Goal: Task Accomplishment & Management: Manage account settings

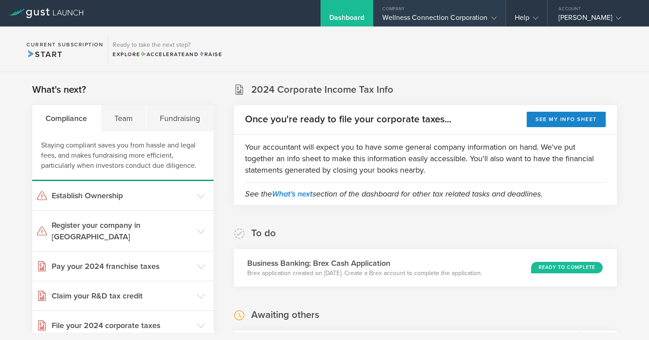
click at [422, 19] on div "Wellness Connection Corporation" at bounding box center [439, 19] width 114 height 13
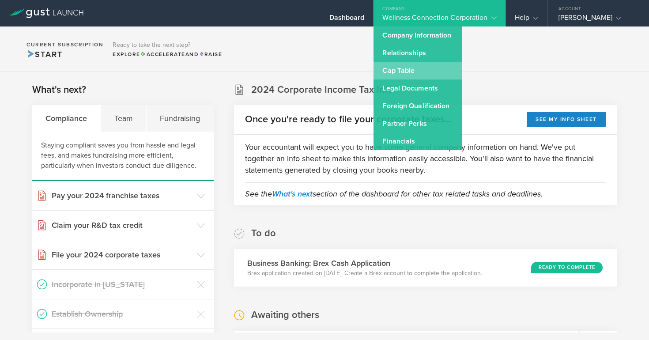
click at [421, 72] on link "Cap Table" at bounding box center [417, 71] width 88 height 18
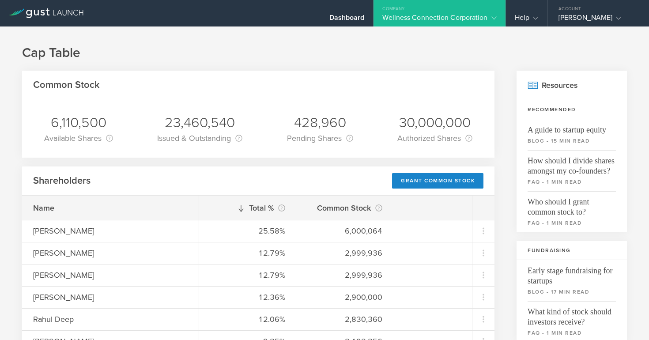
scroll to position [0, 0]
click at [353, 15] on div "Dashboard" at bounding box center [346, 19] width 35 height 13
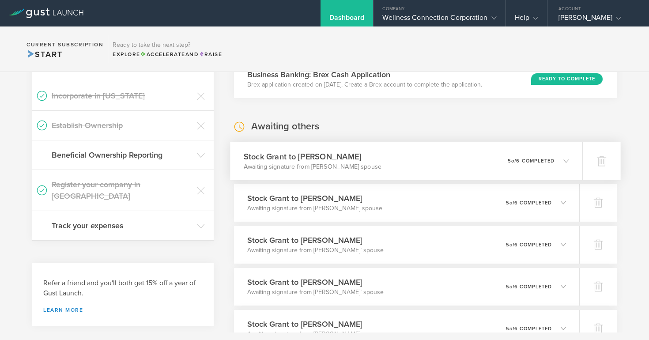
scroll to position [189, 0]
click at [565, 160] on icon at bounding box center [565, 160] width 5 height 5
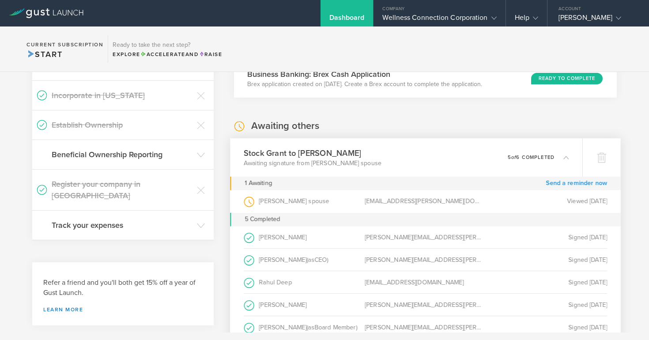
click at [558, 182] on link "Send a reminder now" at bounding box center [575, 183] width 61 height 14
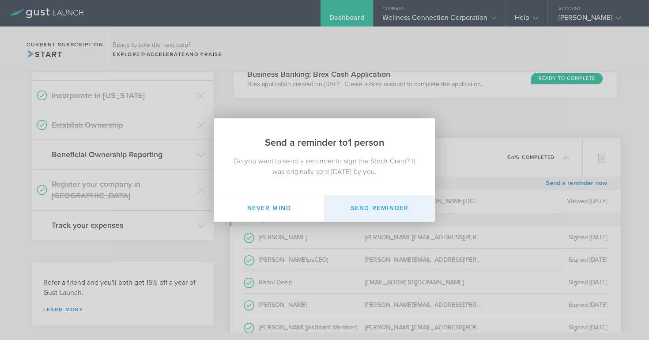
click at [398, 204] on button "Send Reminder" at bounding box center [379, 208] width 110 height 26
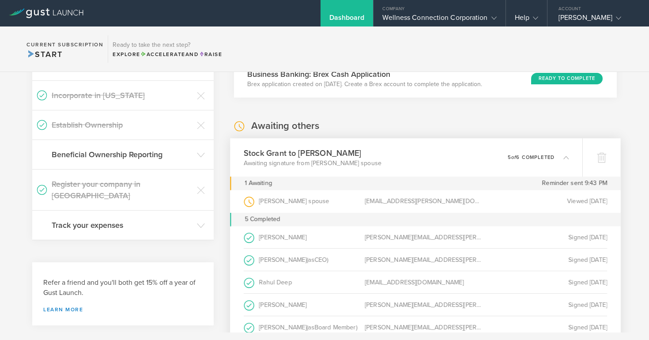
click at [567, 156] on icon at bounding box center [565, 156] width 5 height 5
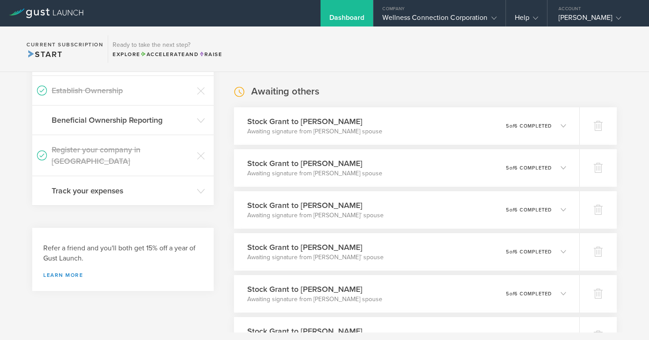
scroll to position [224, 0]
click at [567, 165] on icon at bounding box center [565, 166] width 5 height 5
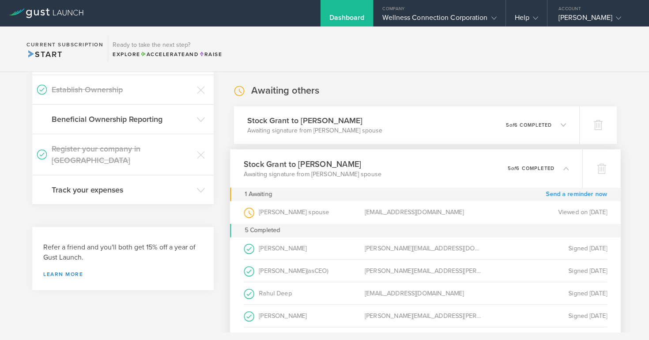
click at [560, 194] on link "Send a reminder now" at bounding box center [575, 194] width 61 height 14
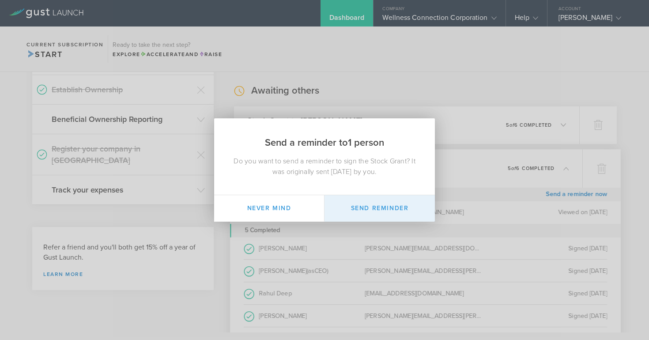
click at [399, 211] on button "Send Reminder" at bounding box center [379, 208] width 110 height 26
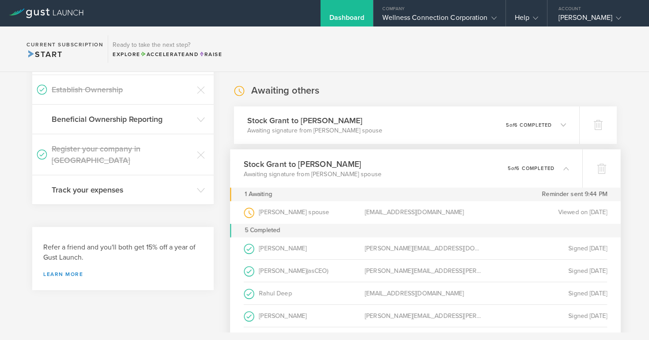
click at [565, 169] on icon at bounding box center [565, 167] width 5 height 5
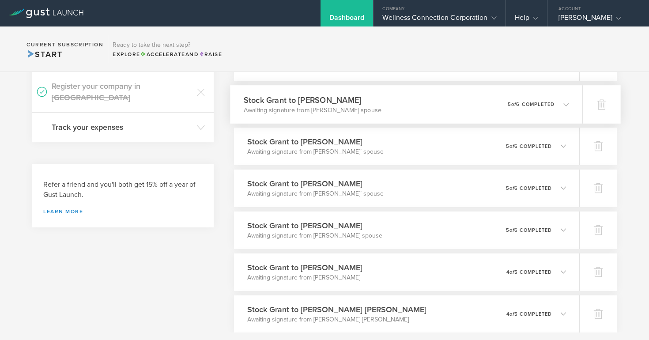
scroll to position [289, 0]
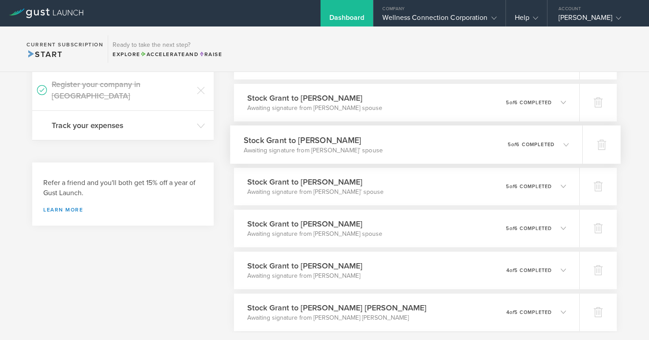
click at [570, 143] on div "Stock Grant to April Haas Awaiting signature from April Haas’ spouse 0 undelive…" at bounding box center [406, 144] width 352 height 38
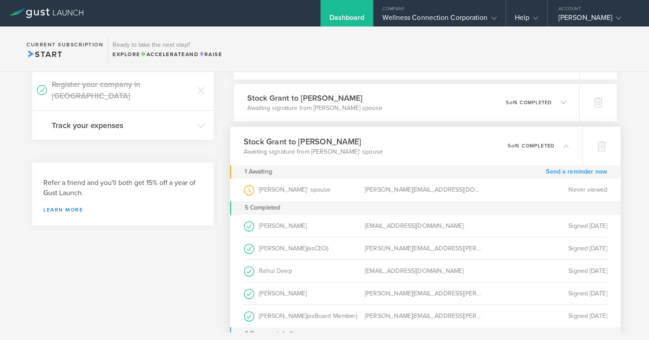
click at [564, 172] on link "Send a reminder now" at bounding box center [575, 172] width 61 height 14
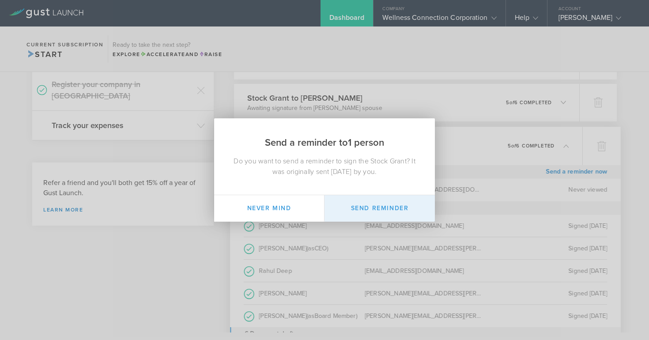
drag, startPoint x: 391, startPoint y: 211, endPoint x: 408, endPoint y: 199, distance: 20.9
click at [394, 210] on button "Send Reminder" at bounding box center [379, 208] width 110 height 26
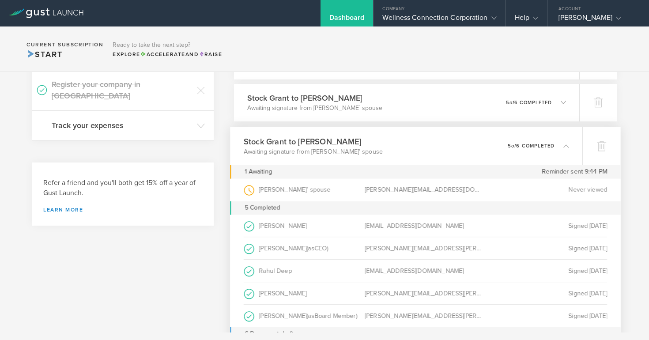
click at [567, 146] on icon at bounding box center [565, 145] width 5 height 5
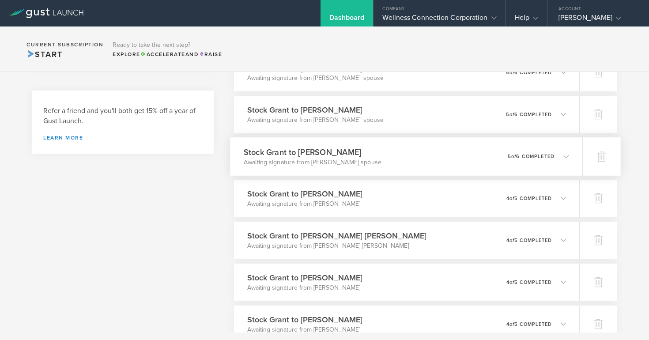
scroll to position [361, 0]
click at [567, 112] on icon at bounding box center [565, 113] width 5 height 5
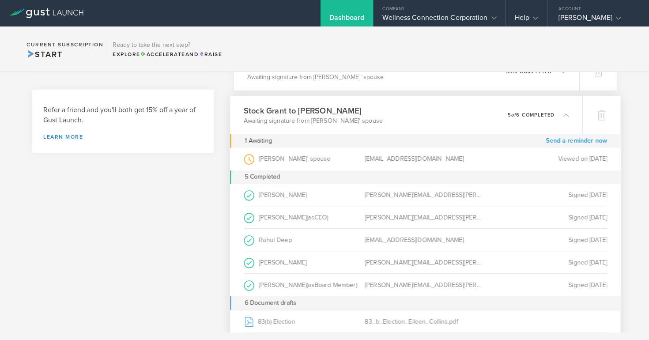
click at [558, 140] on link "Send a reminder now" at bounding box center [575, 141] width 61 height 14
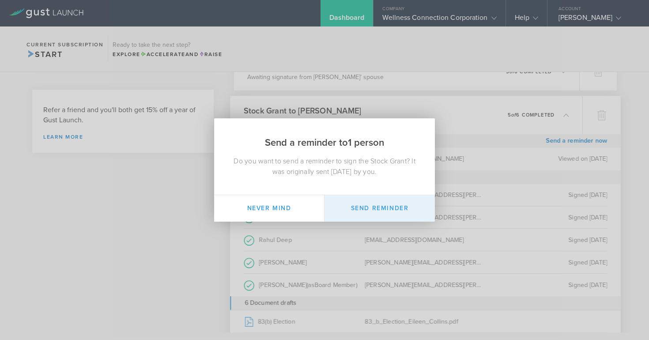
drag, startPoint x: 416, startPoint y: 210, endPoint x: 425, endPoint y: 205, distance: 11.1
click at [418, 210] on button "Send Reminder" at bounding box center [379, 208] width 110 height 26
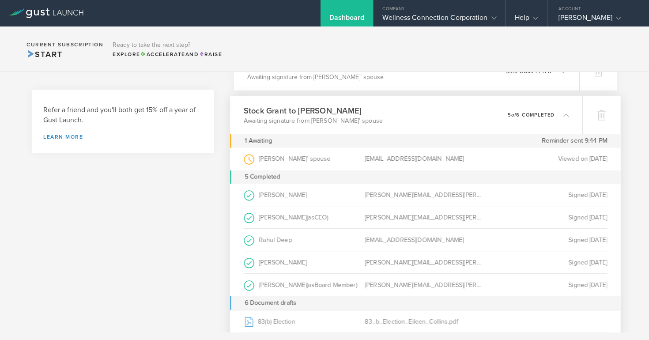
click at [567, 115] on icon at bounding box center [565, 114] width 5 height 5
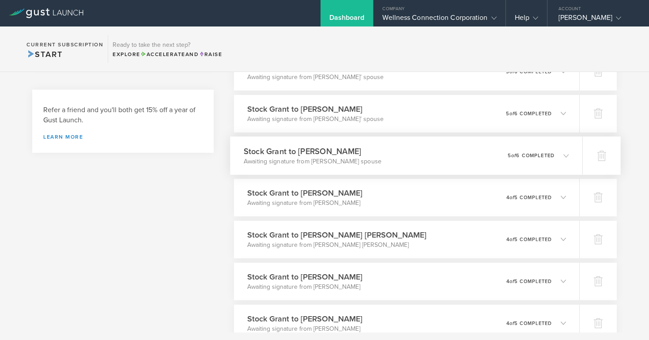
click at [564, 152] on icon at bounding box center [561, 155] width 15 height 8
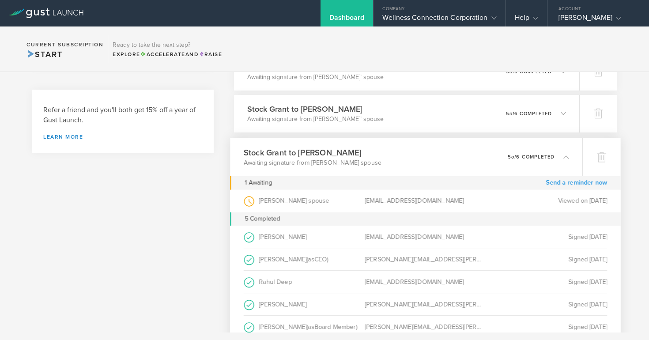
click at [557, 182] on link "Send a reminder now" at bounding box center [575, 183] width 61 height 14
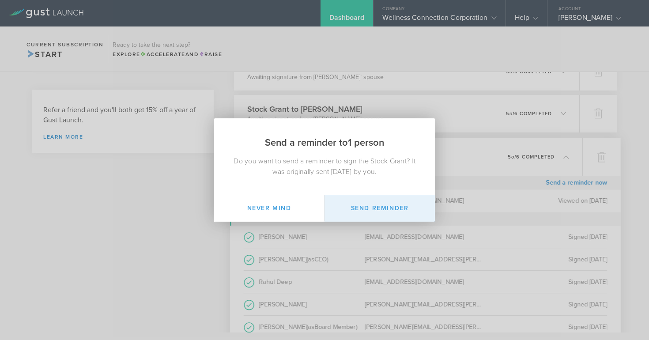
click at [373, 205] on button "Send Reminder" at bounding box center [379, 208] width 110 height 26
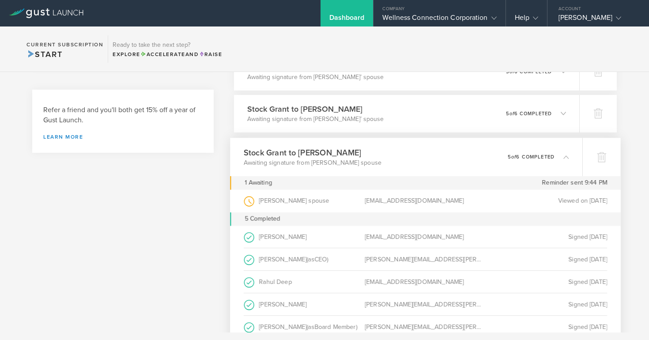
click at [564, 157] on polyline at bounding box center [566, 156] width 5 height 3
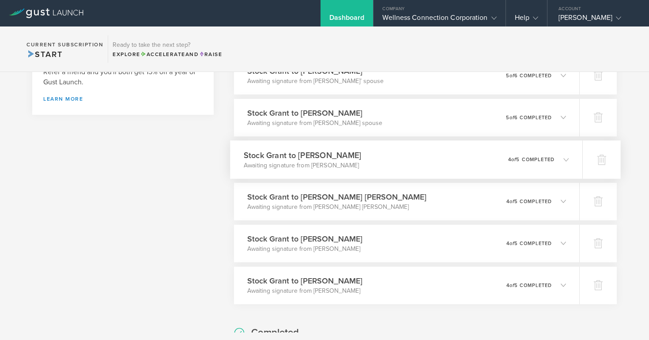
scroll to position [402, 0]
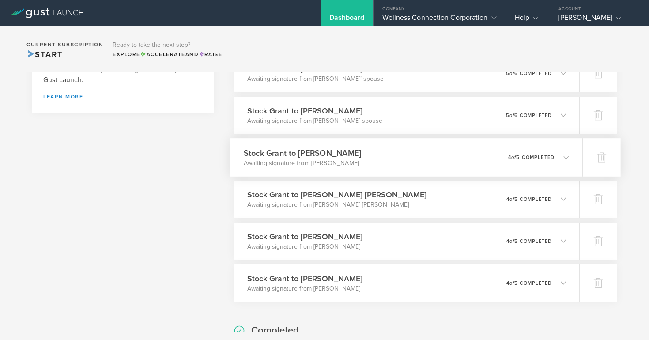
click at [565, 155] on icon at bounding box center [565, 156] width 5 height 5
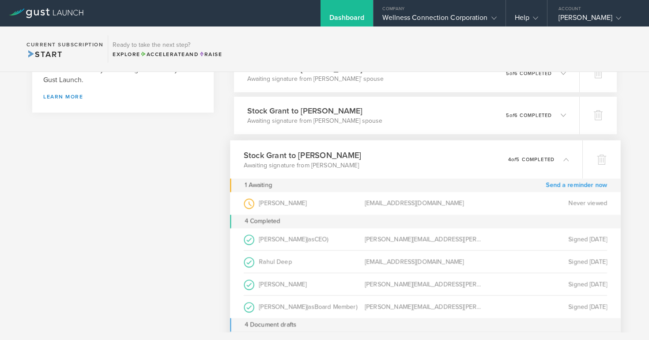
click at [560, 184] on link "Send a reminder now" at bounding box center [575, 185] width 61 height 14
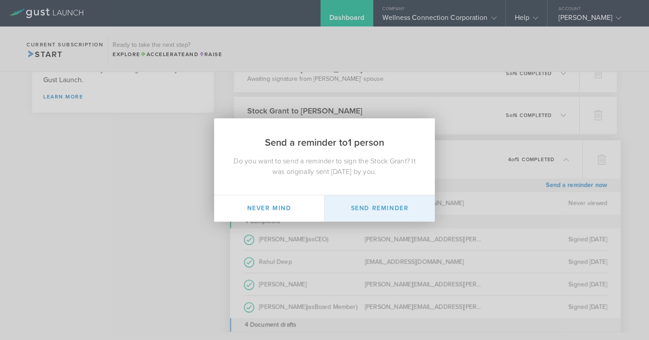
click at [390, 207] on button "Send Reminder" at bounding box center [379, 208] width 110 height 26
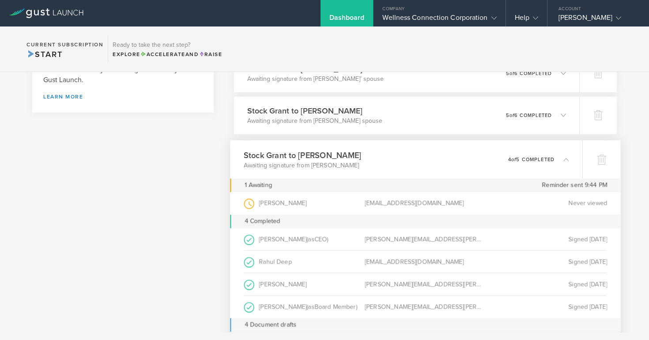
click at [567, 160] on icon at bounding box center [565, 158] width 5 height 5
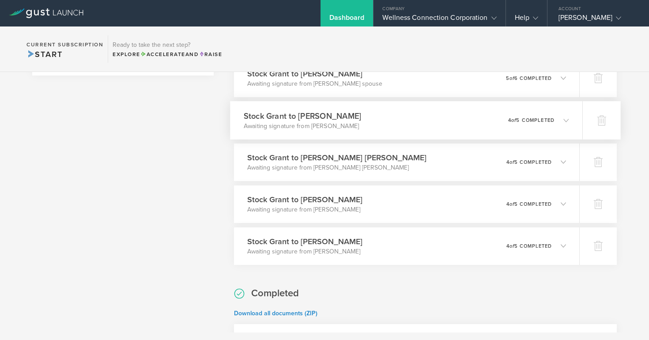
scroll to position [441, 0]
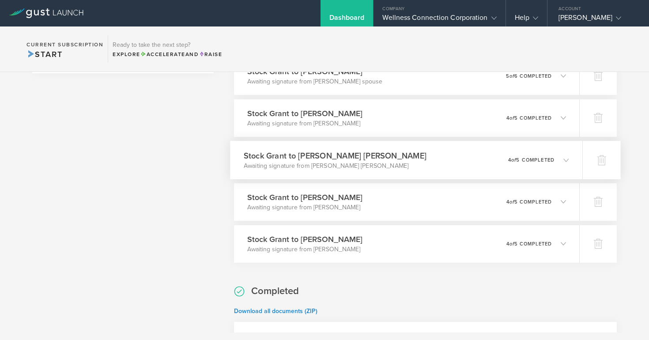
click at [566, 159] on icon at bounding box center [565, 159] width 5 height 5
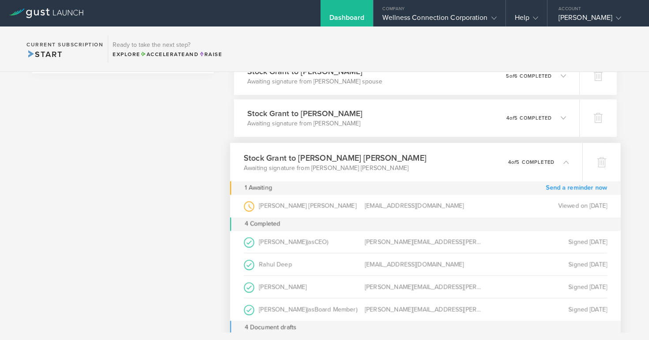
click at [564, 187] on link "Send a reminder now" at bounding box center [575, 188] width 61 height 14
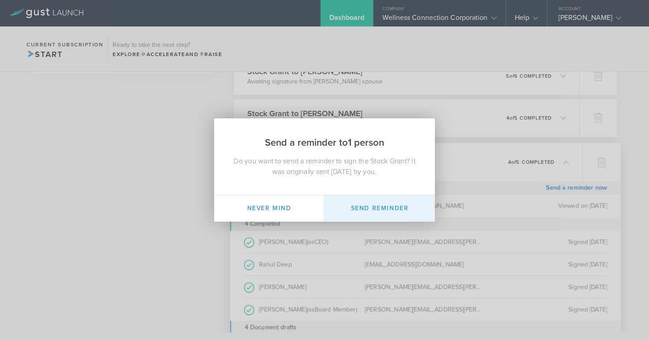
click at [400, 210] on button "Send Reminder" at bounding box center [379, 208] width 110 height 26
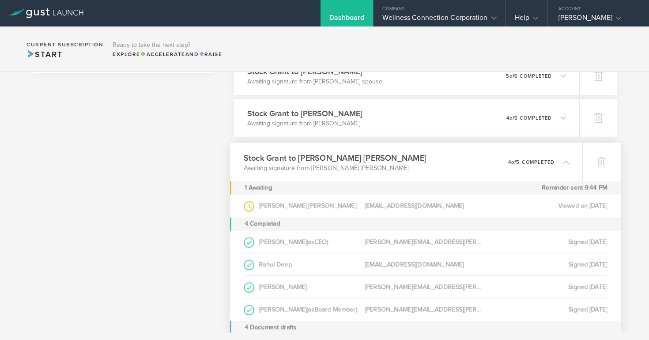
click at [565, 161] on icon at bounding box center [565, 161] width 5 height 5
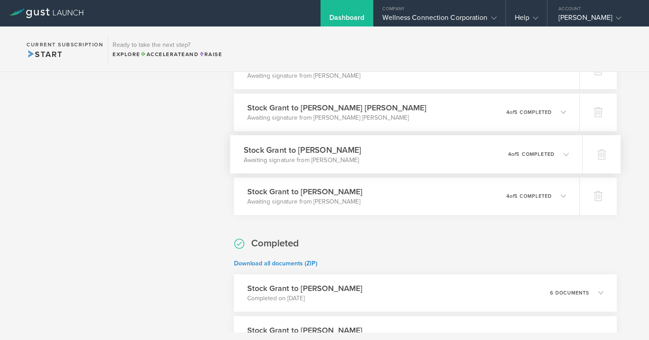
scroll to position [491, 0]
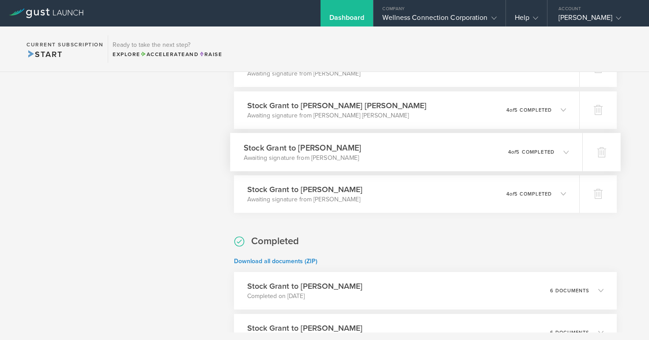
click at [567, 150] on icon at bounding box center [565, 151] width 5 height 5
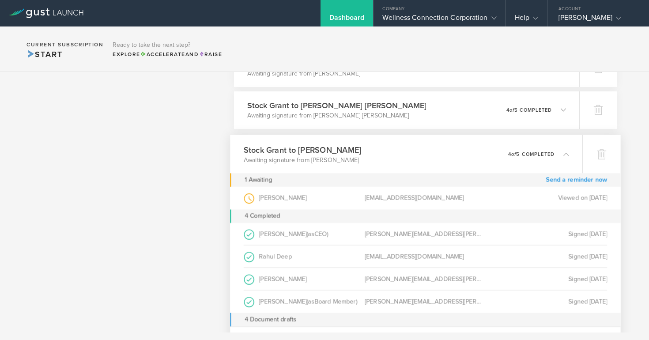
click at [557, 177] on link "Send a reminder now" at bounding box center [575, 180] width 61 height 14
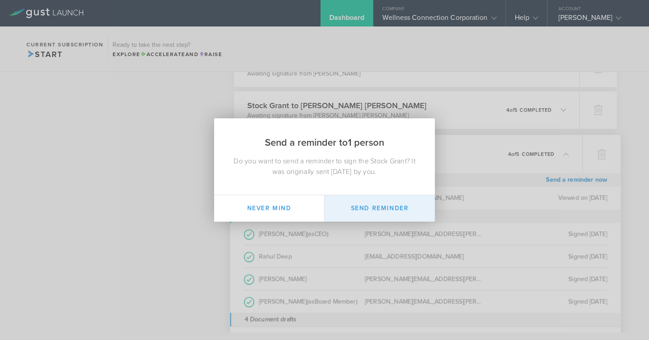
click at [406, 210] on button "Send Reminder" at bounding box center [379, 208] width 110 height 26
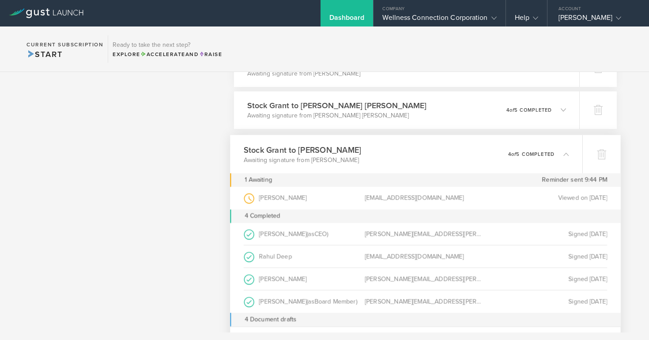
click at [567, 155] on icon at bounding box center [565, 153] width 5 height 5
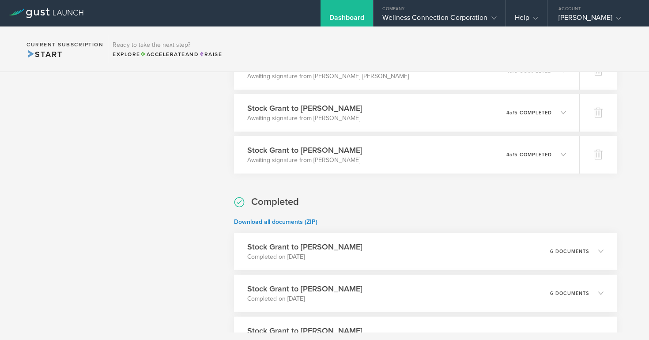
scroll to position [532, 0]
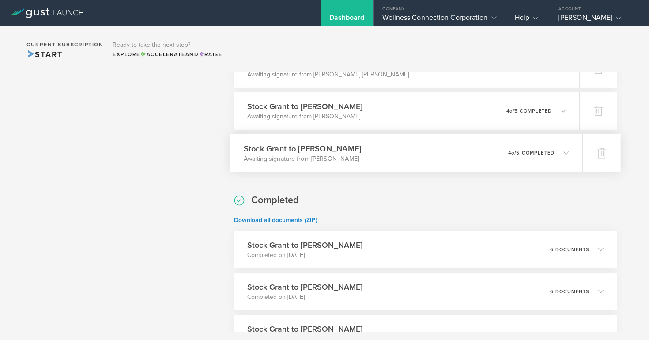
click at [567, 152] on polyline at bounding box center [566, 152] width 5 height 3
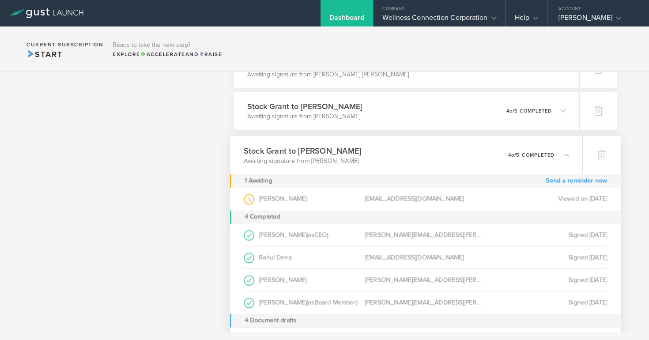
click at [560, 180] on link "Send a reminder now" at bounding box center [575, 181] width 61 height 14
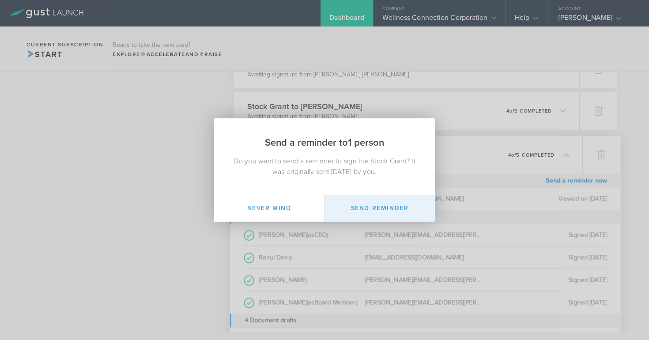
click at [385, 210] on button "Send Reminder" at bounding box center [379, 208] width 110 height 26
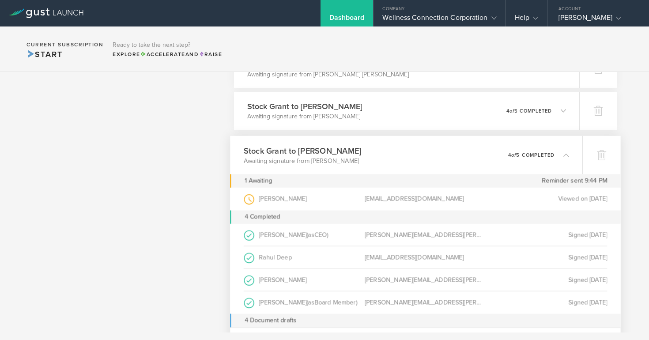
click at [566, 154] on polyline at bounding box center [566, 155] width 5 height 3
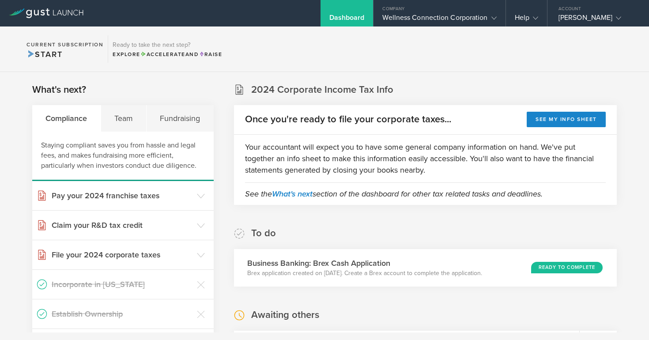
scroll to position [0, 0]
click at [435, 17] on div "Wellness Connection Corporation" at bounding box center [439, 19] width 114 height 13
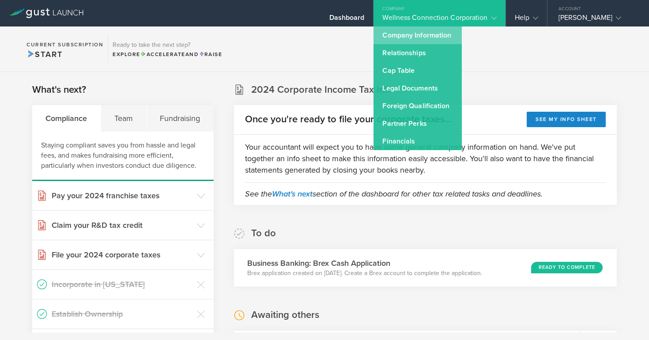
click at [421, 36] on link "Company Information" at bounding box center [417, 35] width 88 height 18
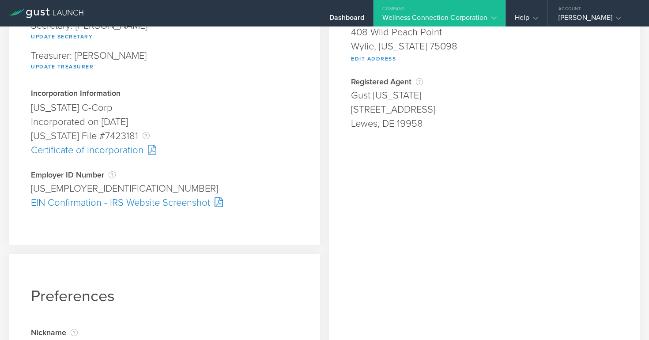
scroll to position [173, 0]
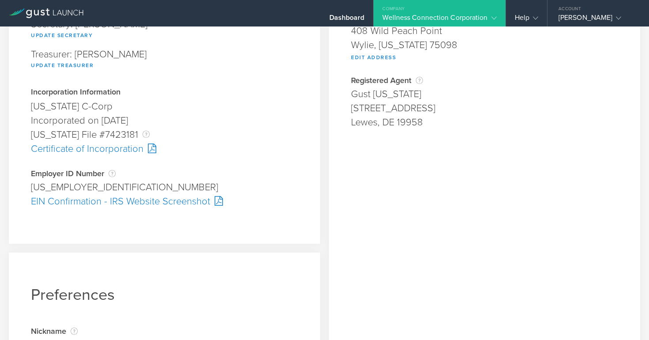
click at [217, 201] on div at bounding box center [216, 201] width 13 height 10
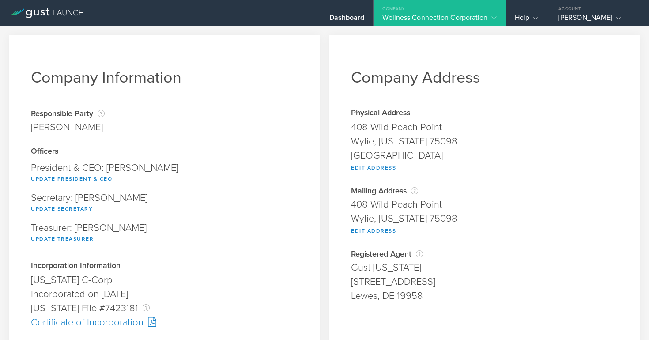
scroll to position [0, 0]
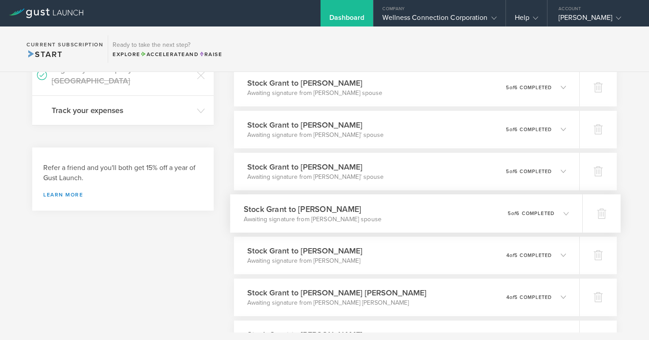
scroll to position [305, 0]
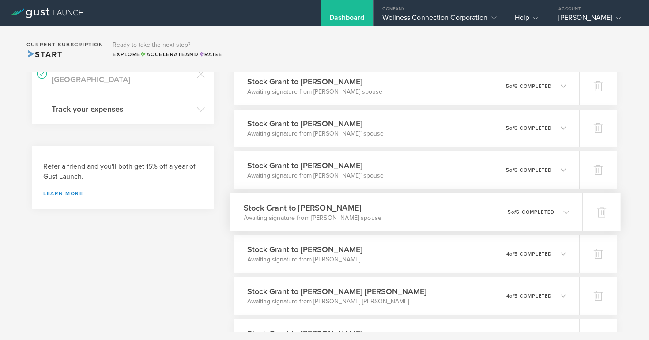
click at [536, 211] on p "5 of 6 completed" at bounding box center [530, 211] width 47 height 5
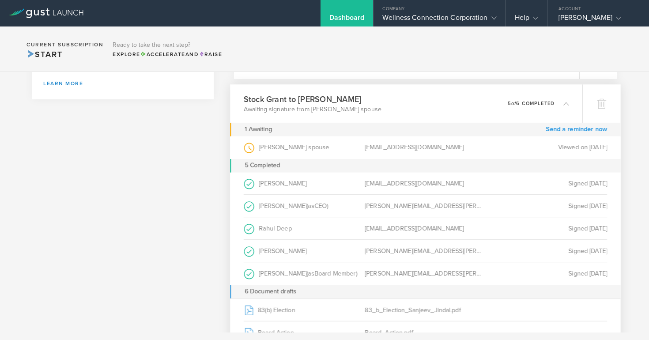
scroll to position [0, 0]
click at [564, 129] on link "Send a reminder now" at bounding box center [575, 129] width 61 height 14
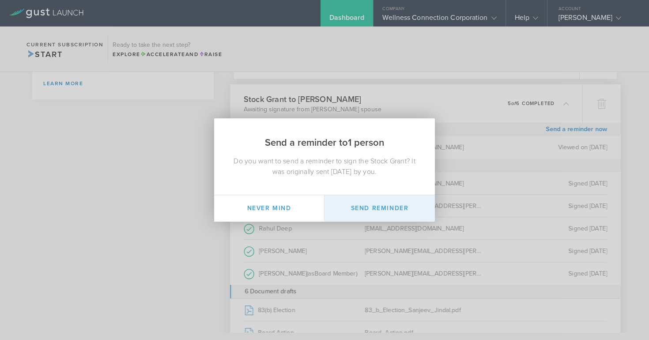
click at [393, 210] on button "Send Reminder" at bounding box center [379, 208] width 110 height 26
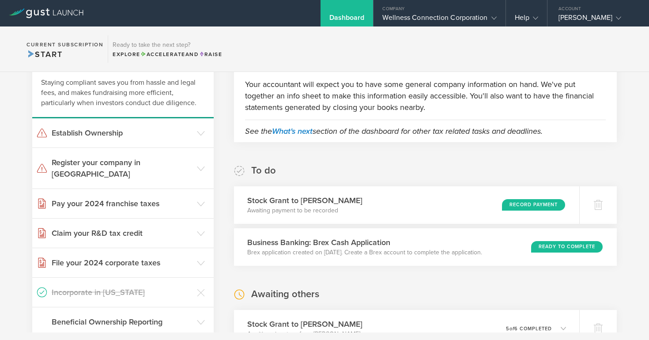
scroll to position [68, 0]
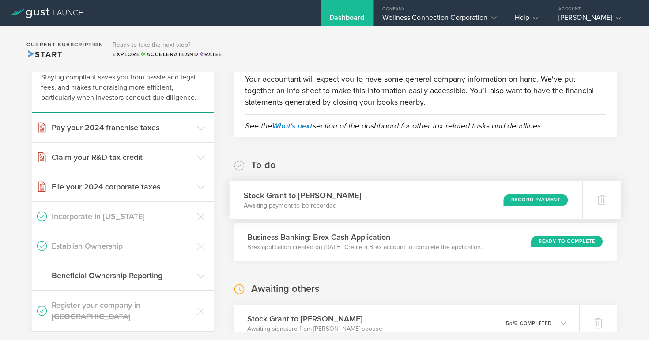
click at [527, 196] on div "Record Payment" at bounding box center [535, 200] width 64 height 12
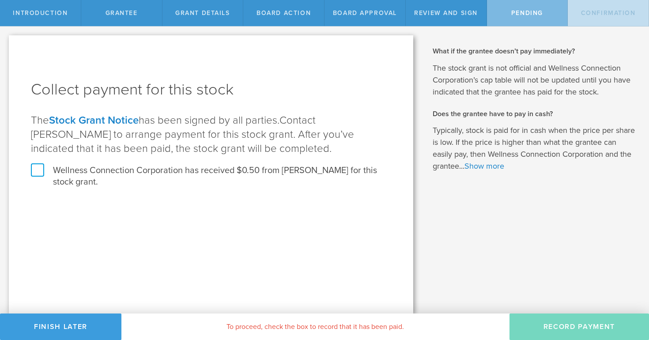
click at [40, 170] on label "Wellness Connection Corporation has received $0.50 from [PERSON_NAME] for this …" at bounding box center [211, 176] width 360 height 23
click at [0, 0] on input "Wellness Connection Corporation has received $0.50 from [PERSON_NAME] for this …" at bounding box center [0, 0] width 0 height 0
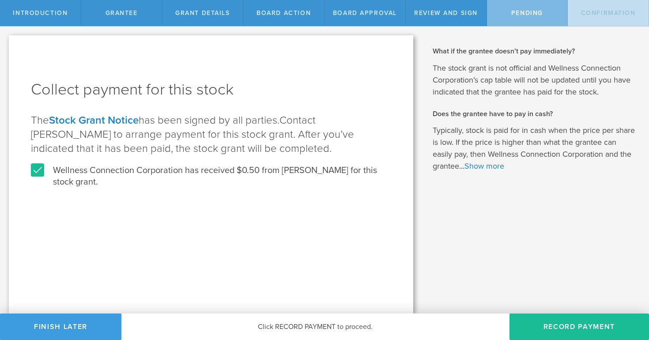
drag, startPoint x: 561, startPoint y: 325, endPoint x: 447, endPoint y: 302, distance: 117.1
click at [561, 325] on button "Record Payment" at bounding box center [578, 326] width 139 height 26
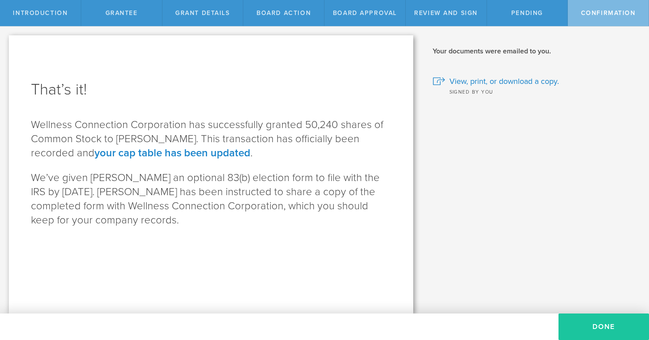
drag, startPoint x: 601, startPoint y: 323, endPoint x: 594, endPoint y: 320, distance: 8.4
click at [601, 323] on button "Done" at bounding box center [603, 326] width 90 height 26
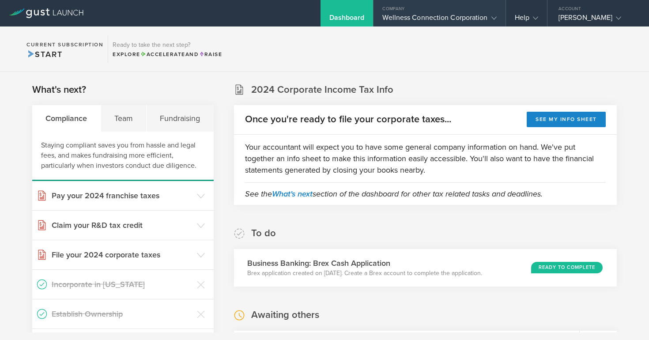
click at [398, 19] on div "Wellness Connection Corporation" at bounding box center [439, 19] width 114 height 13
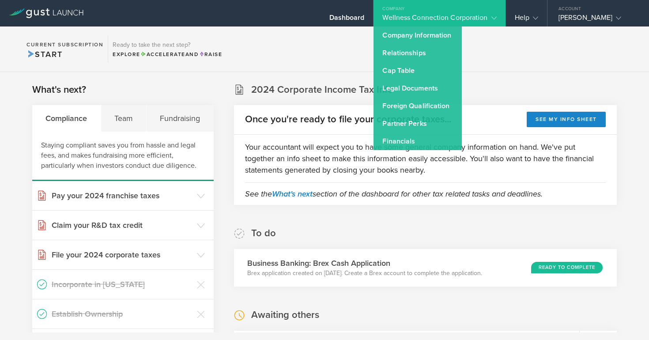
scroll to position [0, 0]
click at [395, 68] on link "Cap Table" at bounding box center [417, 71] width 88 height 18
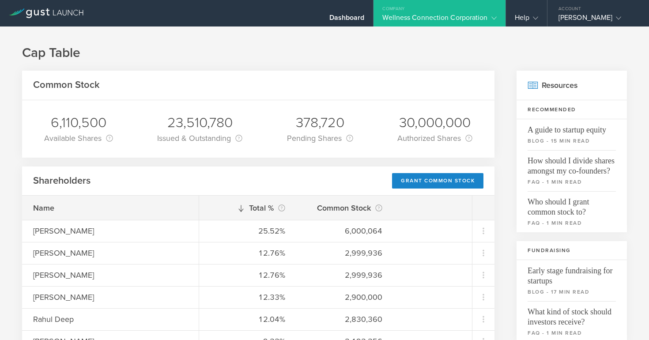
scroll to position [2, 0]
